Goal: Task Accomplishment & Management: Manage account settings

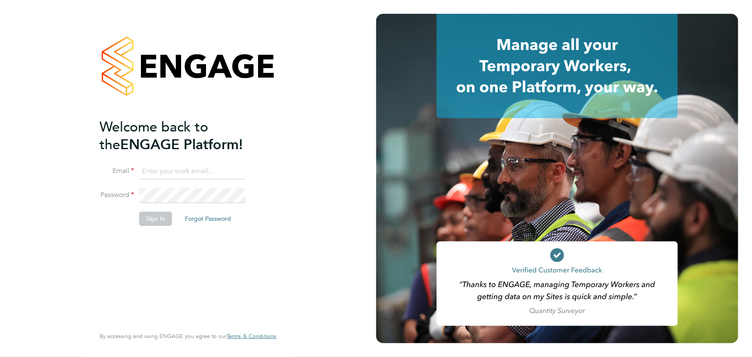
type input "jane.weitzman@mclarenresourcing.co.uk"
click at [159, 218] on button "Sign In" at bounding box center [155, 219] width 33 height 14
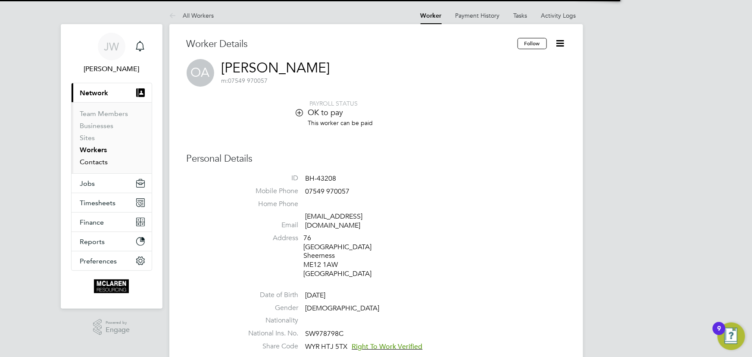
click at [92, 162] on link "Contacts" at bounding box center [94, 162] width 28 height 8
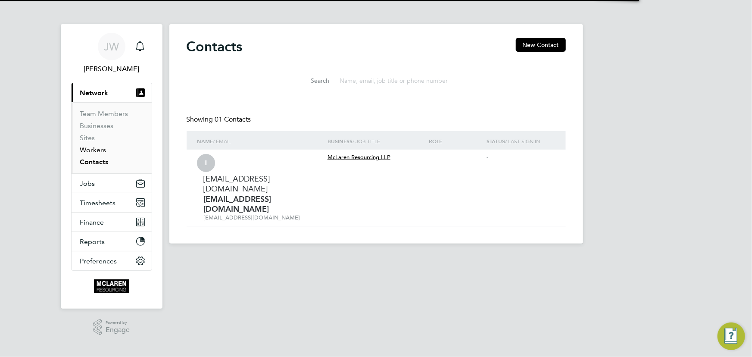
click at [92, 151] on link "Workers" at bounding box center [93, 150] width 26 height 8
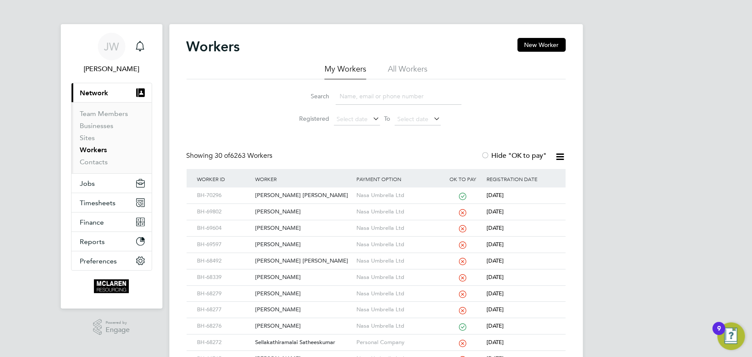
click at [355, 97] on input at bounding box center [399, 96] width 126 height 17
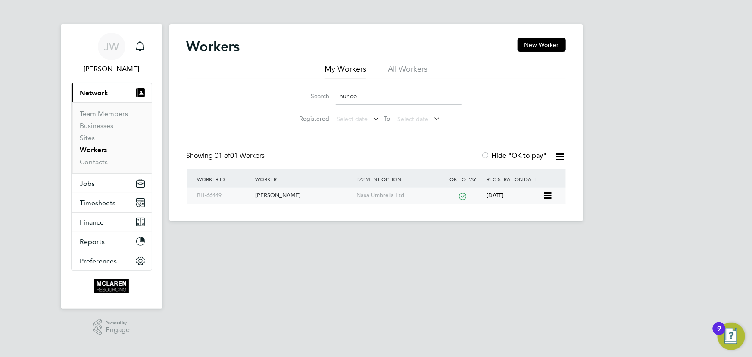
type input "nunoo"
click at [277, 199] on div "[PERSON_NAME]" at bounding box center [303, 196] width 101 height 16
click at [97, 162] on link "Contacts" at bounding box center [94, 162] width 28 height 8
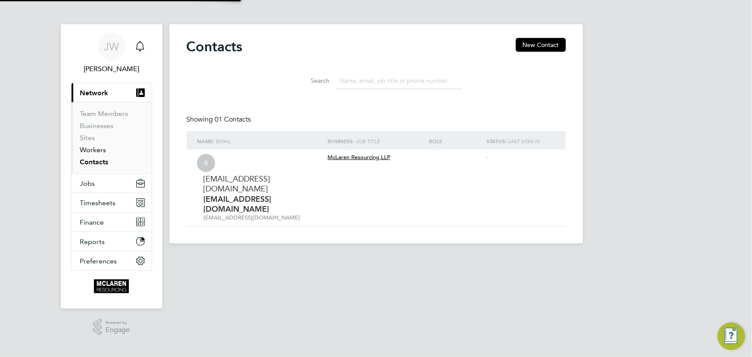
click at [95, 149] on link "Workers" at bounding box center [93, 150] width 26 height 8
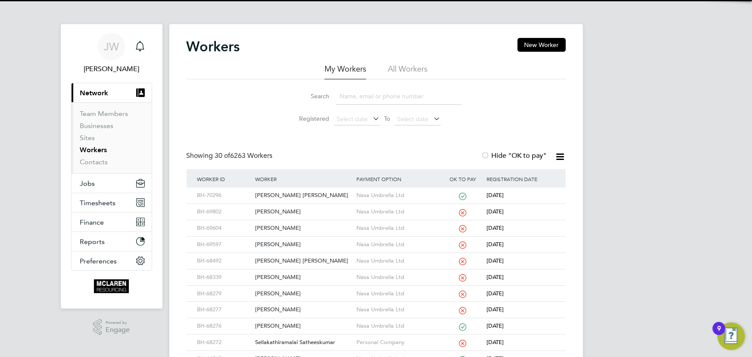
click at [357, 100] on input at bounding box center [399, 96] width 126 height 17
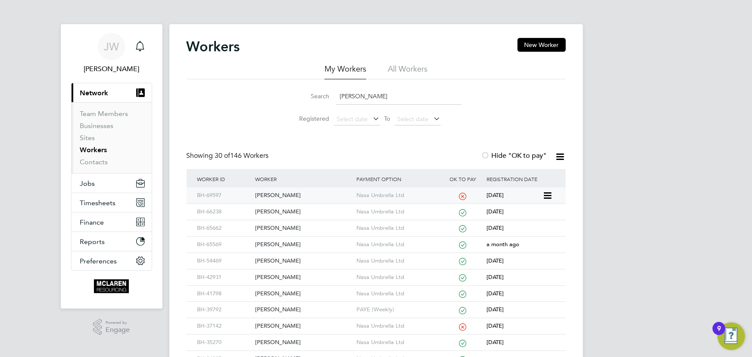
type input "daniel"
click at [297, 197] on div "[PERSON_NAME]" at bounding box center [303, 196] width 101 height 16
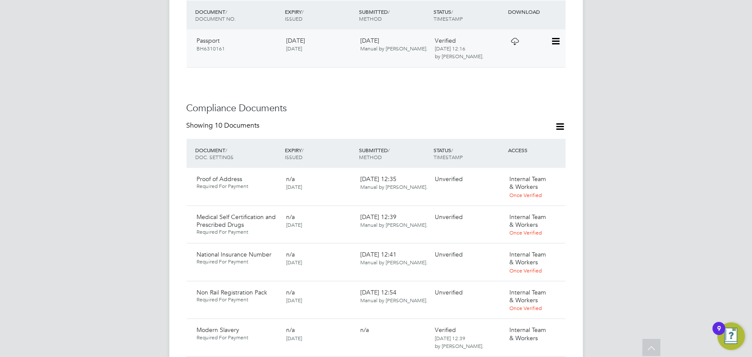
scroll to position [509, 0]
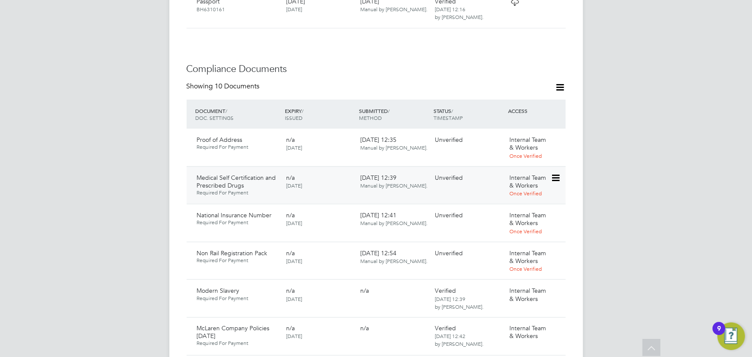
click at [555, 173] on icon at bounding box center [555, 178] width 9 height 10
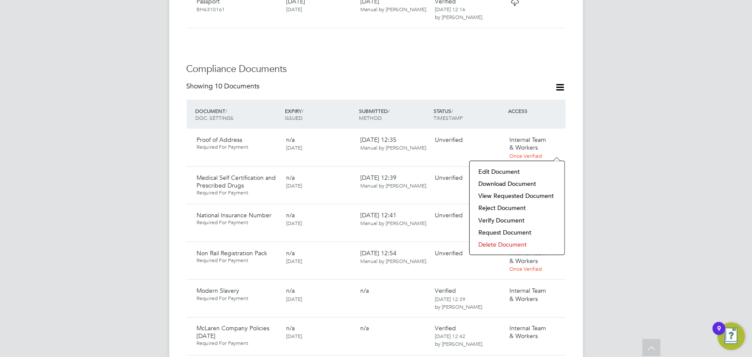
click at [523, 183] on li "Download Document" at bounding box center [517, 184] width 86 height 12
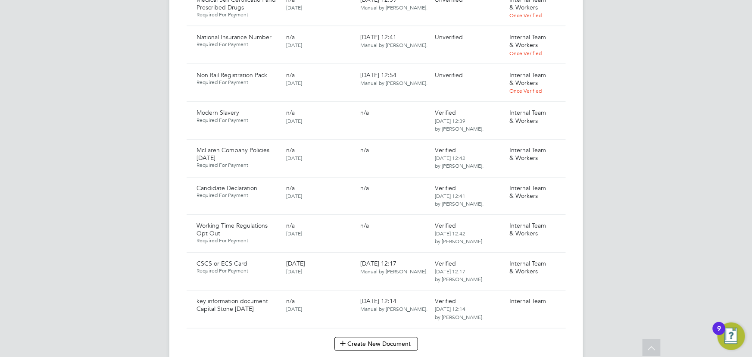
scroll to position [627, 0]
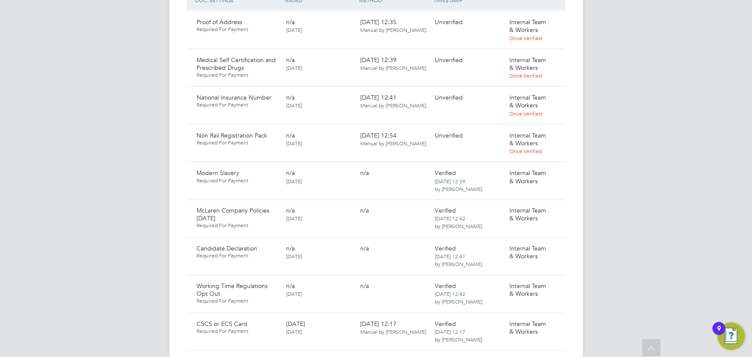
drag, startPoint x: 555, startPoint y: 107, endPoint x: 544, endPoint y: 120, distance: 16.2
click at [566, 131] on icon at bounding box center [570, 136] width 9 height 10
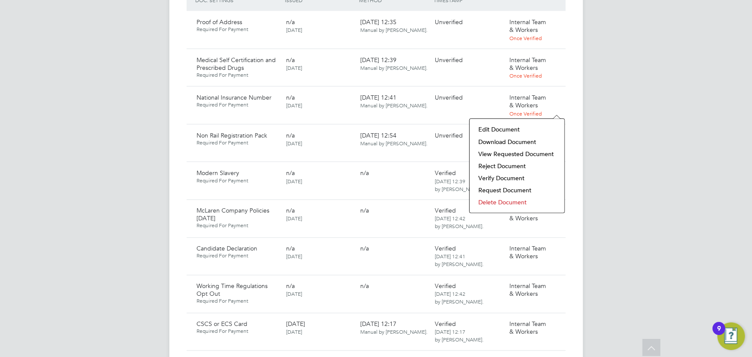
click at [526, 145] on li "Download Document" at bounding box center [517, 142] width 86 height 12
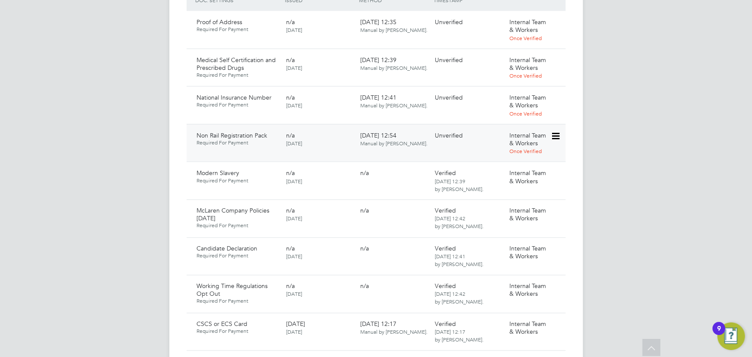
click at [554, 131] on icon at bounding box center [555, 136] width 9 height 10
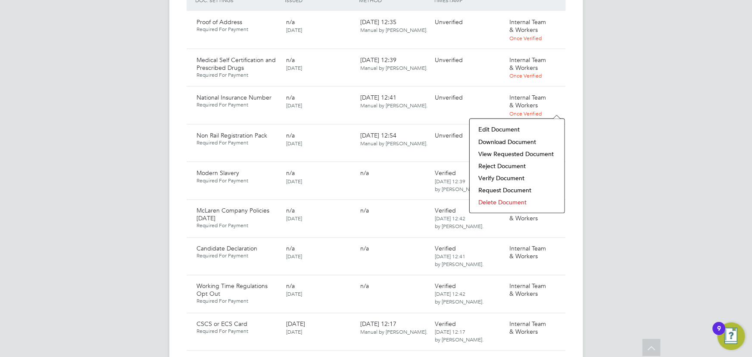
click at [515, 176] on li "Verify Document" at bounding box center [517, 178] width 86 height 12
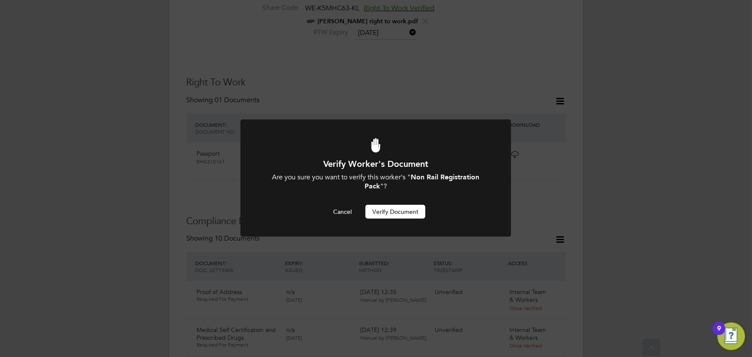
scroll to position [0, 0]
click at [404, 216] on button "Verify Document" at bounding box center [396, 212] width 60 height 14
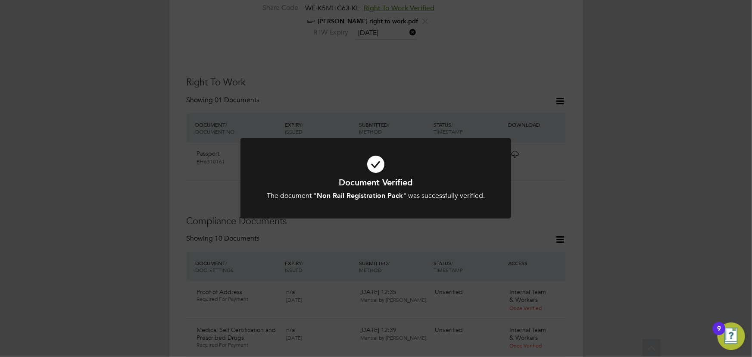
drag, startPoint x: 638, startPoint y: 188, endPoint x: 630, endPoint y: 191, distance: 9.0
click at [639, 189] on div "Document Verified The document " Non Rail Registration Pack " was successfully …" at bounding box center [376, 178] width 752 height 357
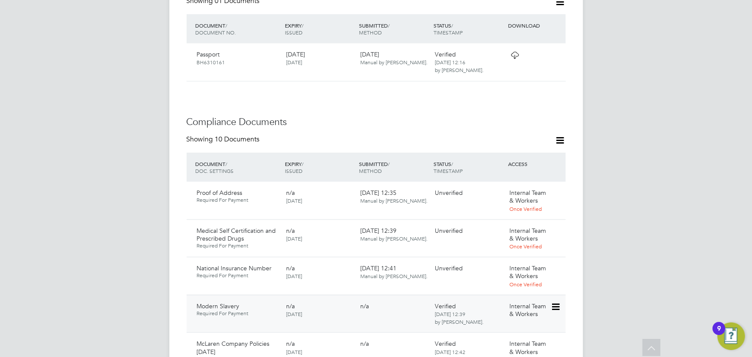
scroll to position [553, 0]
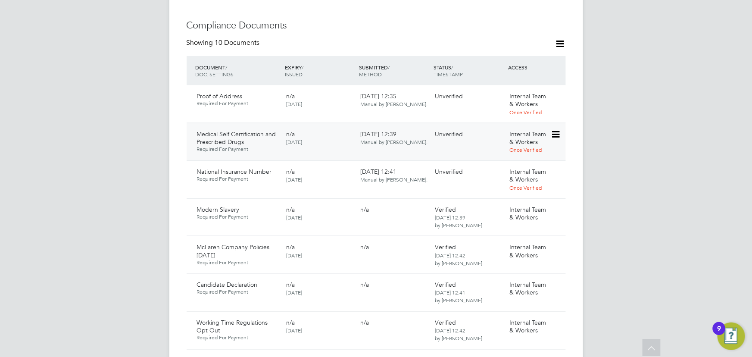
click at [556, 129] on icon at bounding box center [555, 134] width 9 height 10
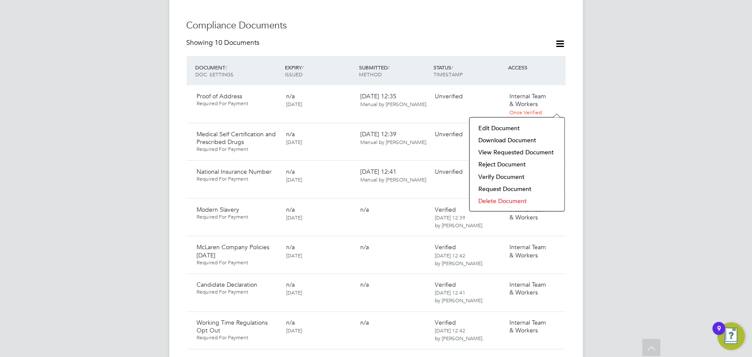
click at [536, 139] on li "Download Document" at bounding box center [517, 140] width 86 height 12
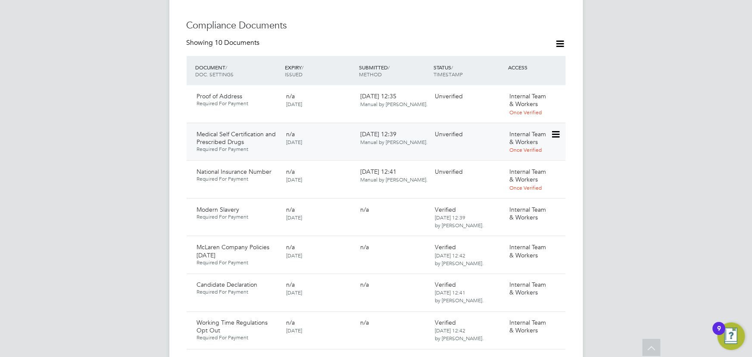
click at [556, 129] on icon at bounding box center [555, 134] width 9 height 10
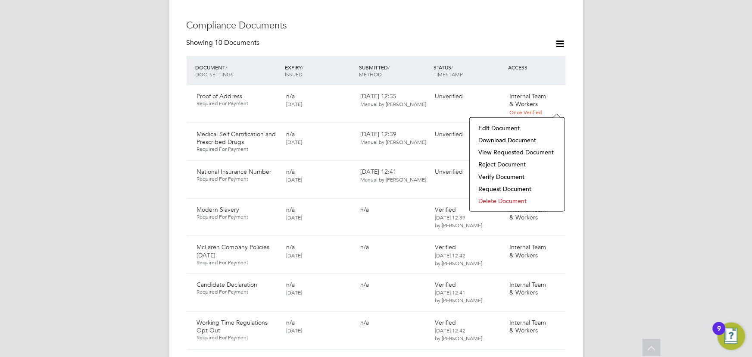
click at [505, 174] on li "Verify Document" at bounding box center [517, 177] width 86 height 12
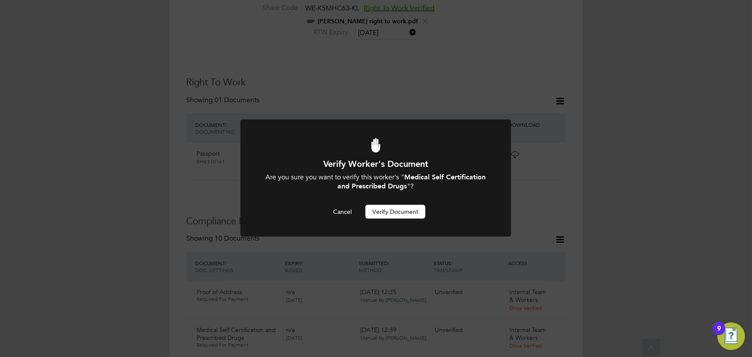
scroll to position [0, 0]
click at [408, 211] on button "Verify Document" at bounding box center [396, 212] width 60 height 14
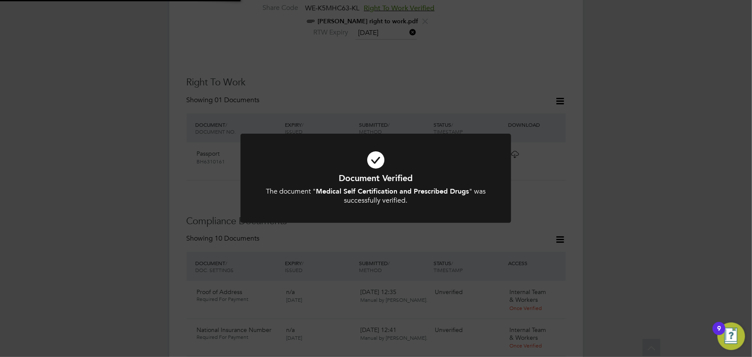
click at [631, 154] on div "Document Verified The document " Medical Self Certification and Prescribed Drug…" at bounding box center [376, 178] width 752 height 357
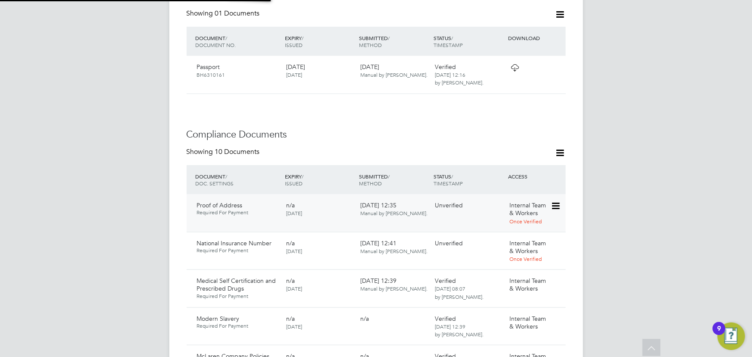
scroll to position [514, 0]
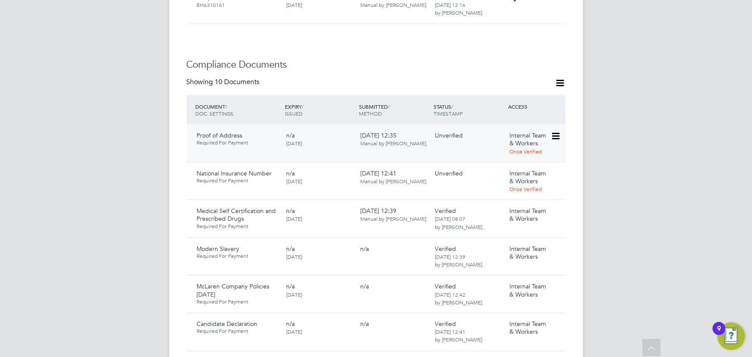
click at [564, 125] on div "Proof of Address Required For Payment n/a [DATE] [DATE] 12:35 Manual by [PERSON…" at bounding box center [376, 144] width 379 height 38
click at [557, 131] on icon at bounding box center [555, 136] width 9 height 10
click at [517, 141] on li "Download Document" at bounding box center [525, 141] width 69 height 12
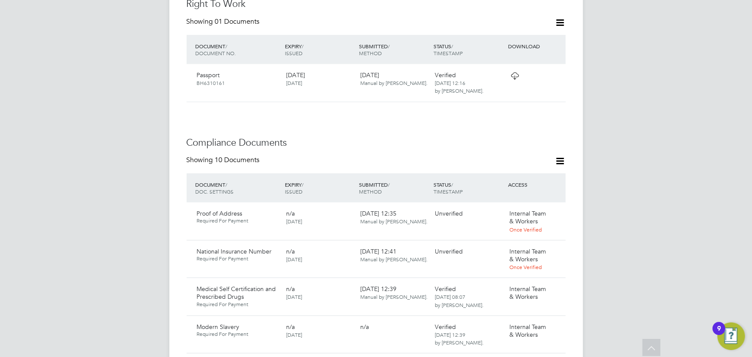
scroll to position [474, 0]
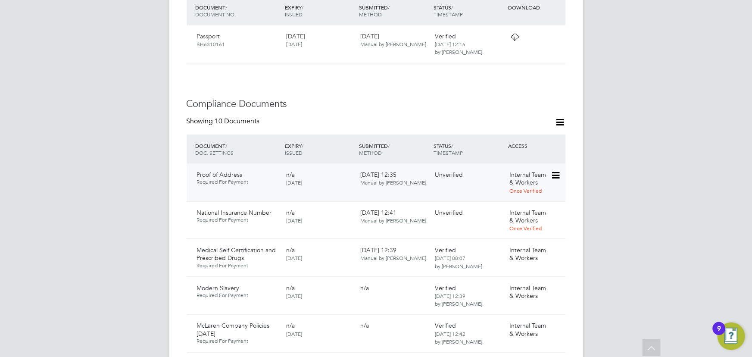
click at [560, 170] on icon at bounding box center [555, 175] width 9 height 10
click at [521, 207] on li "Verify Document" at bounding box center [525, 205] width 69 height 12
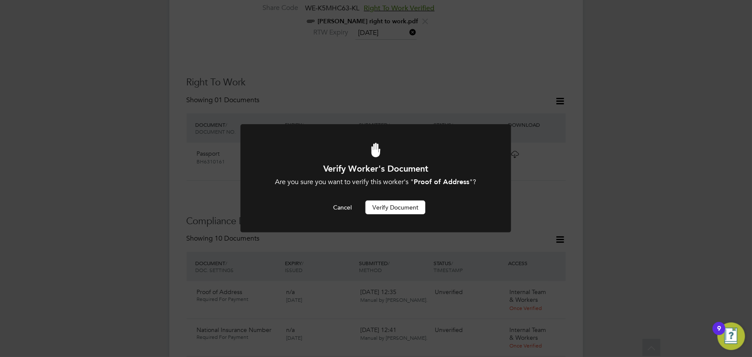
scroll to position [0, 0]
click at [420, 212] on button "Verify Document" at bounding box center [396, 208] width 60 height 14
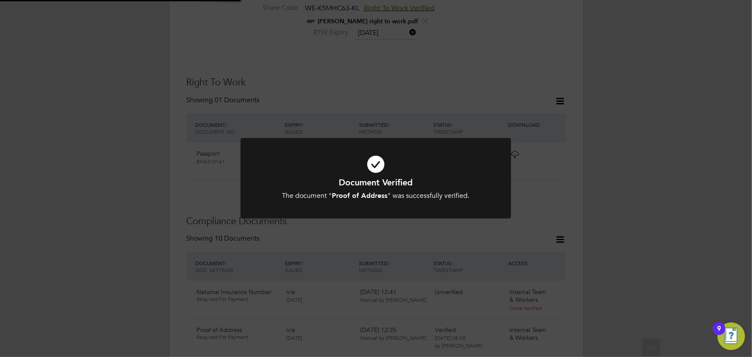
click at [660, 154] on div "Document Verified The document " Proof of Address " was successfully verified. …" at bounding box center [376, 178] width 752 height 357
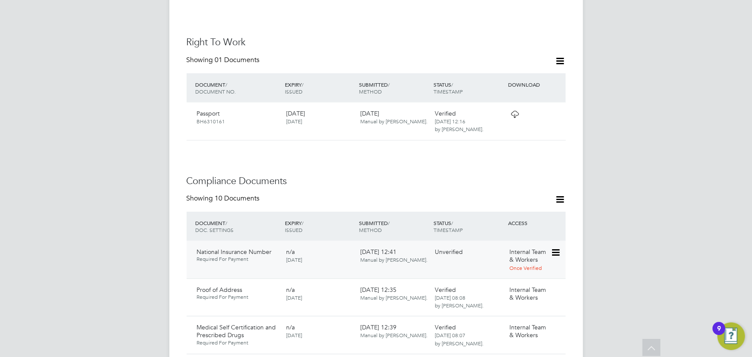
scroll to position [474, 0]
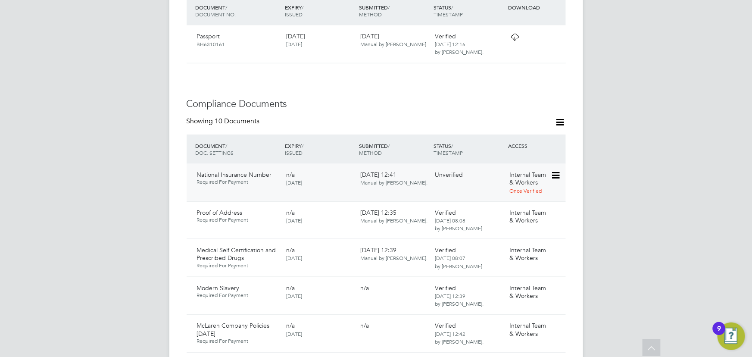
click at [555, 170] on icon at bounding box center [555, 175] width 9 height 10
click at [511, 179] on li "Download Document" at bounding box center [525, 181] width 69 height 12
drag, startPoint x: 553, startPoint y: 150, endPoint x: 568, endPoint y: 164, distance: 20.7
click at [566, 170] on icon at bounding box center [570, 175] width 9 height 10
click at [523, 207] on li "Verify Document" at bounding box center [525, 205] width 69 height 12
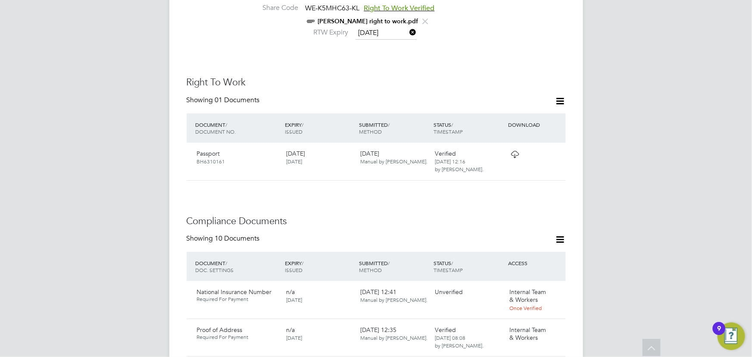
scroll to position [0, 0]
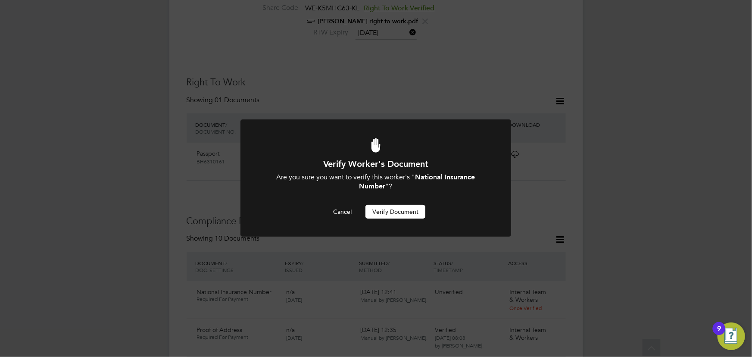
click at [417, 217] on button "Verify Document" at bounding box center [396, 212] width 60 height 14
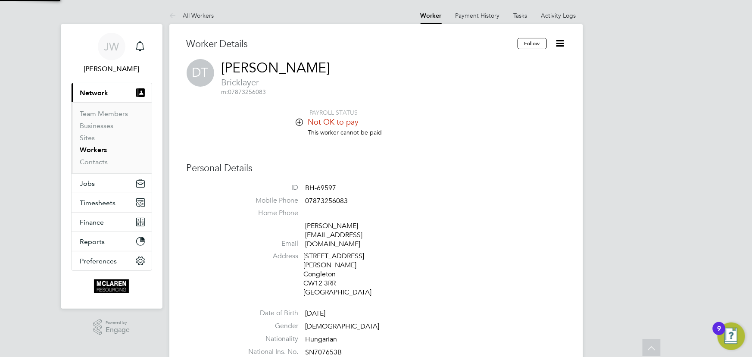
scroll to position [357, 0]
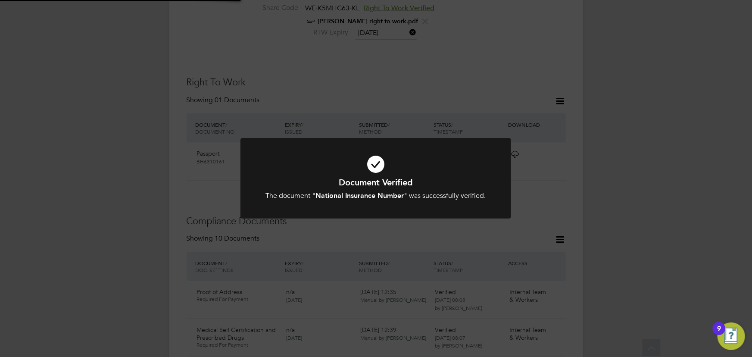
click at [646, 173] on div "Document Verified The document " National Insurance Number " was successfully v…" at bounding box center [376, 178] width 752 height 357
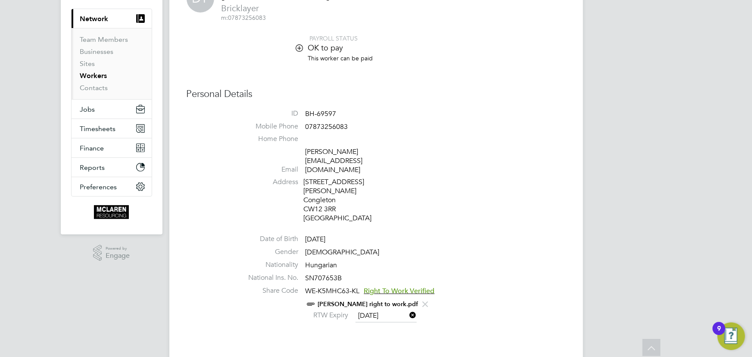
scroll to position [0, 0]
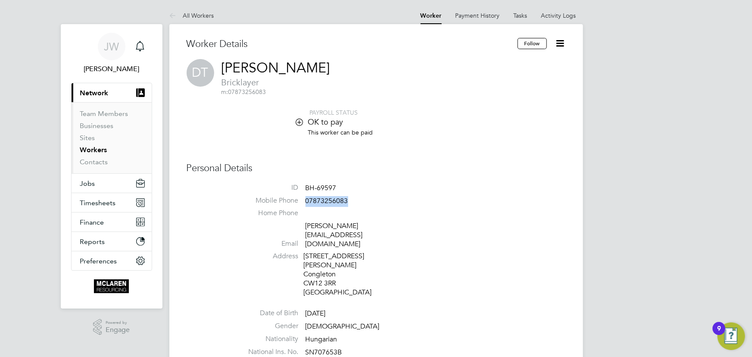
drag, startPoint x: 306, startPoint y: 199, endPoint x: 358, endPoint y: 199, distance: 51.7
click at [358, 199] on li "Mobile Phone [PHONE_NUMBER]" at bounding box center [402, 202] width 328 height 13
copy span "07873256083"
drag, startPoint x: 97, startPoint y: 160, endPoint x: 96, endPoint y: 151, distance: 8.7
click at [97, 160] on link "Contacts" at bounding box center [94, 162] width 28 height 8
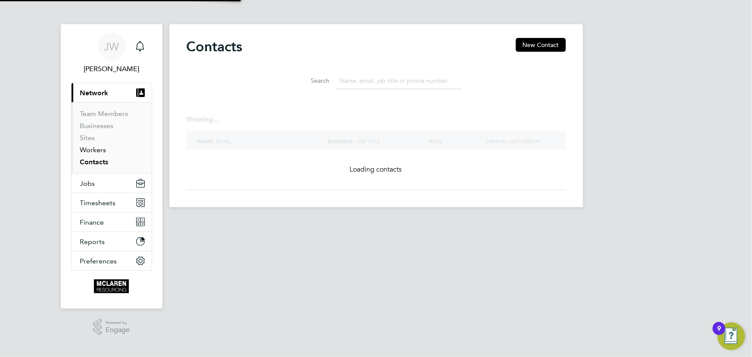
click at [95, 150] on link "Workers" at bounding box center [93, 150] width 26 height 8
